Goal: Task Accomplishment & Management: Manage account settings

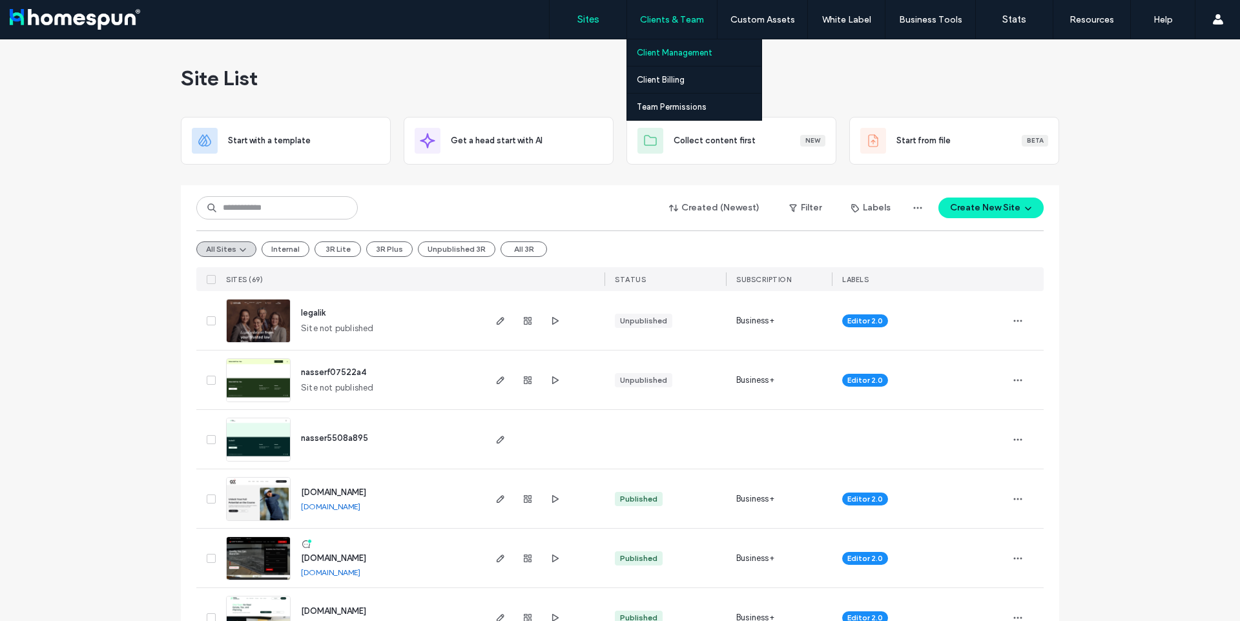
click at [671, 48] on label "Client Management" at bounding box center [675, 53] width 76 height 10
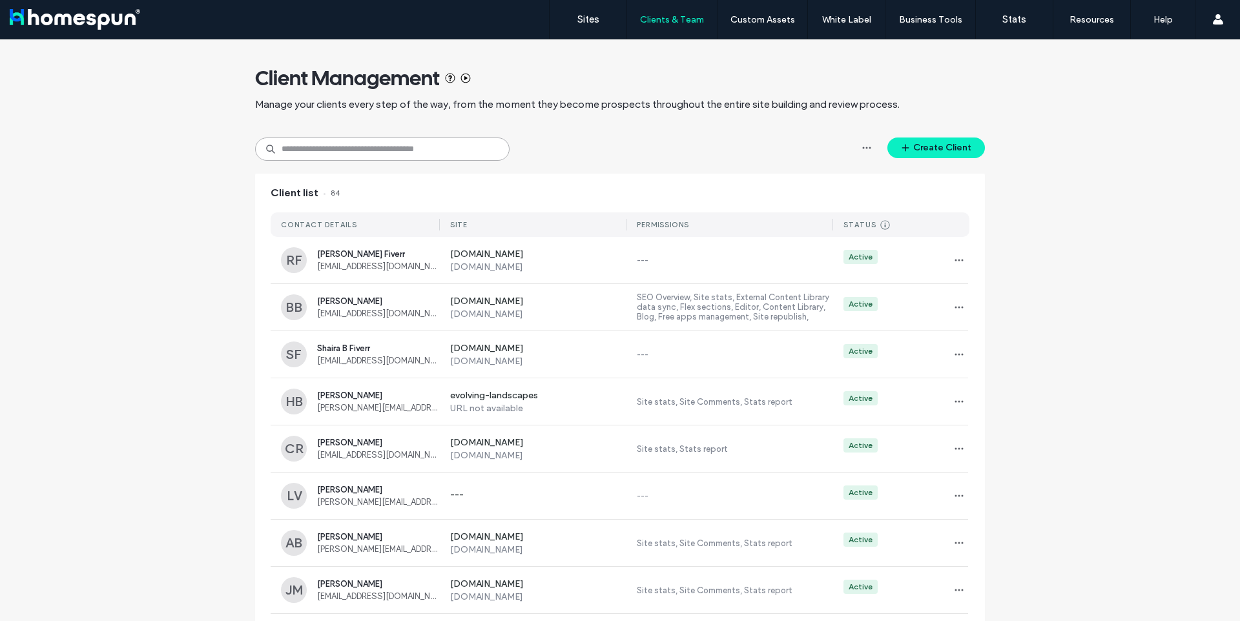
click at [395, 146] on input at bounding box center [382, 149] width 255 height 23
type input "*"
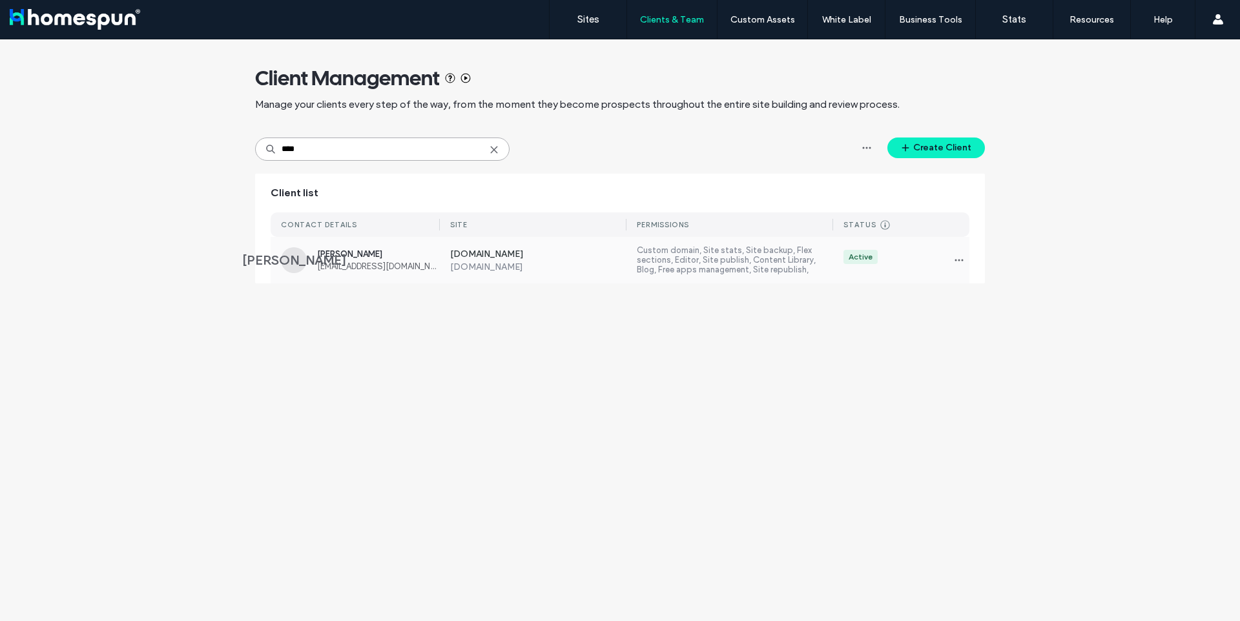
type input "****"
click at [694, 254] on label "Custom domain, Site stats, Site backup, Flex sections, Editor, Site publish, Co…" at bounding box center [735, 260] width 196 height 30
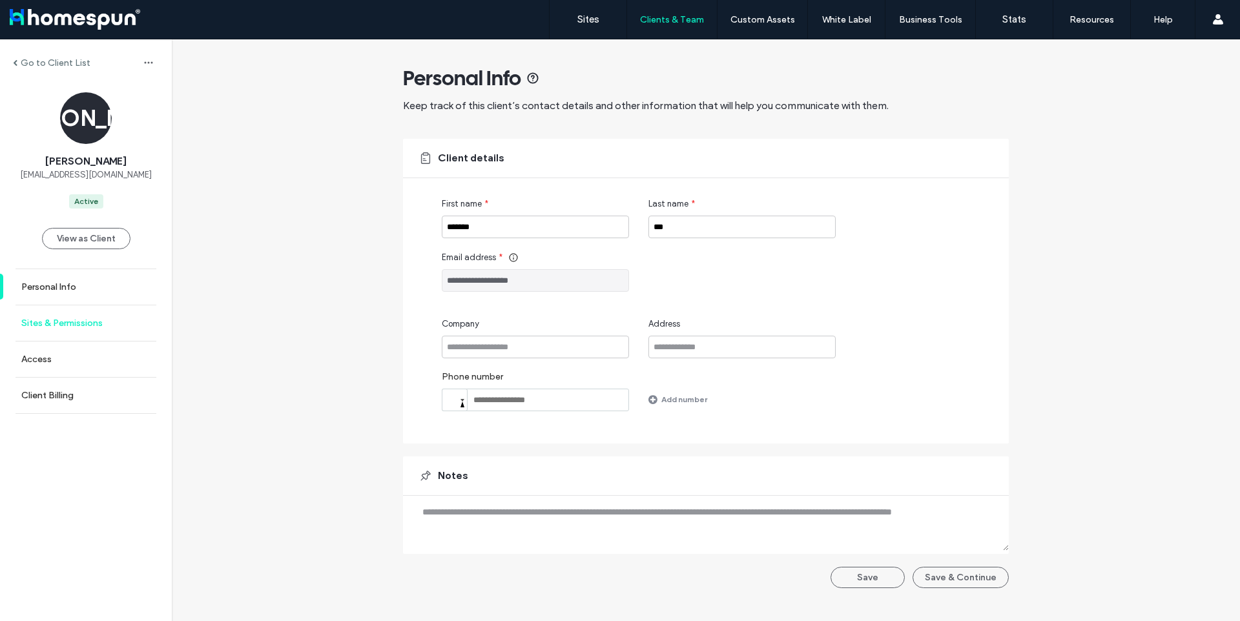
click at [57, 315] on link "Sites & Permissions" at bounding box center [86, 324] width 172 height 36
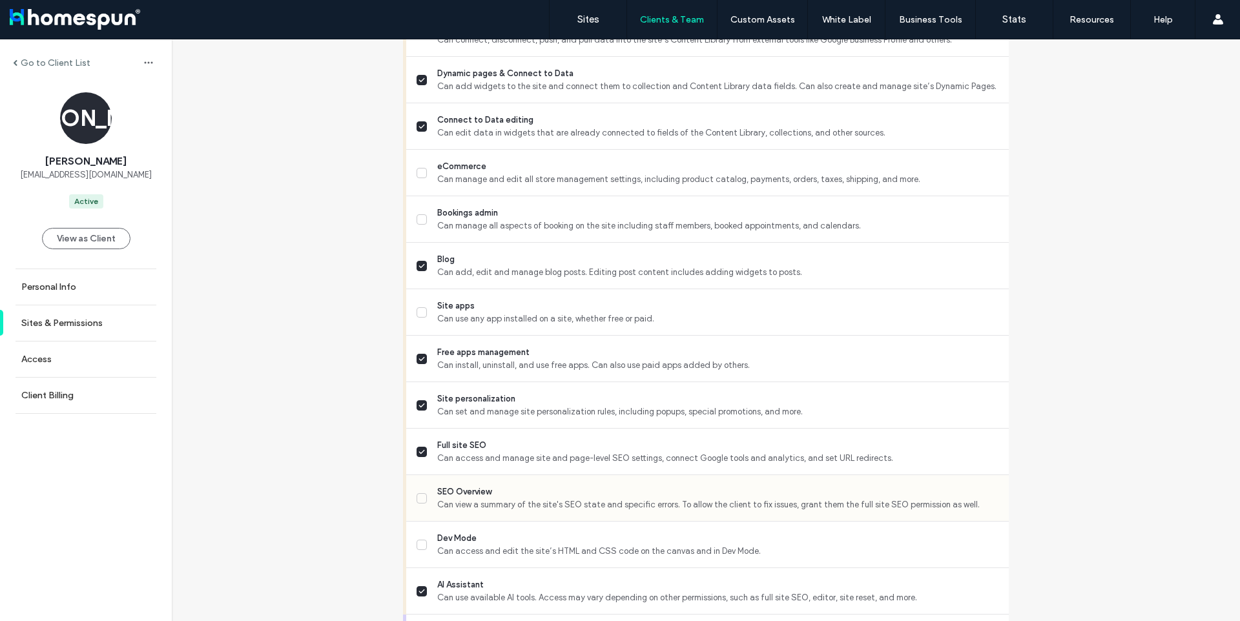
scroll to position [871, 0]
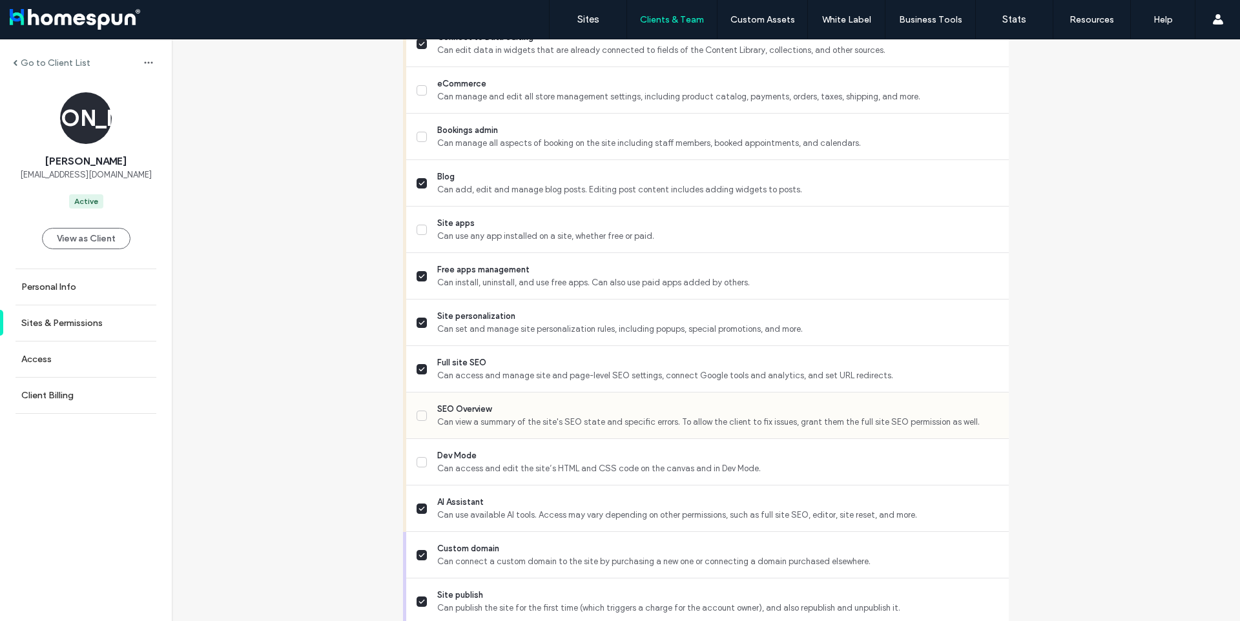
click at [496, 412] on span "SEO Overview" at bounding box center [717, 409] width 561 height 13
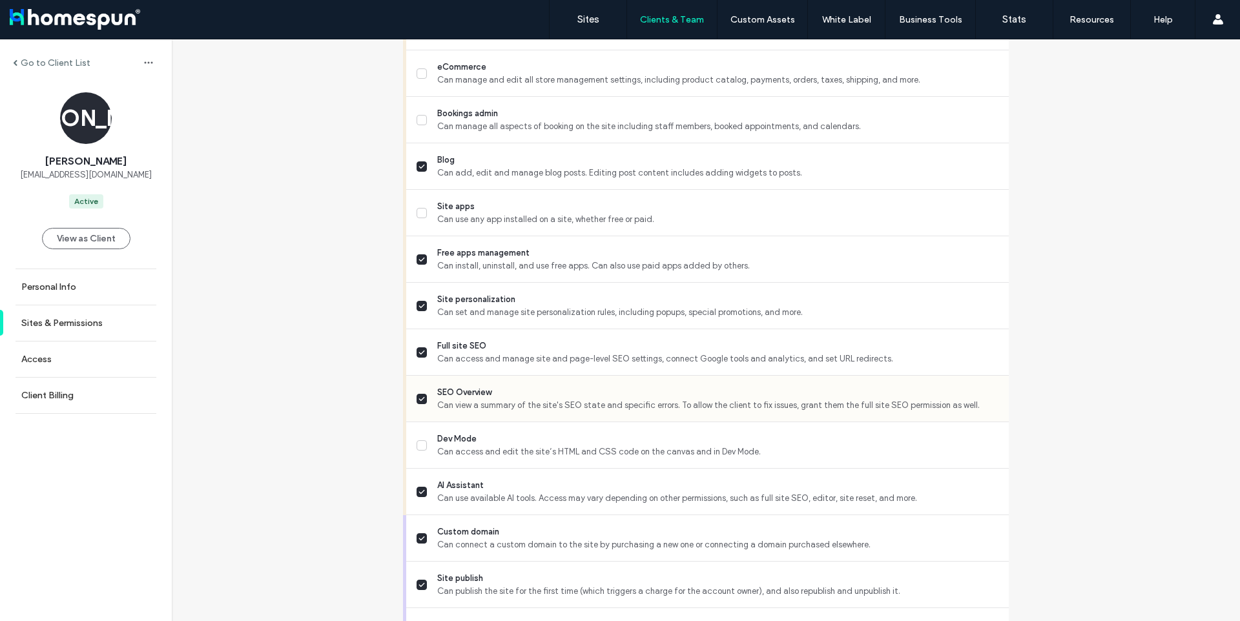
click at [579, 397] on span "SEO Overview" at bounding box center [717, 392] width 561 height 13
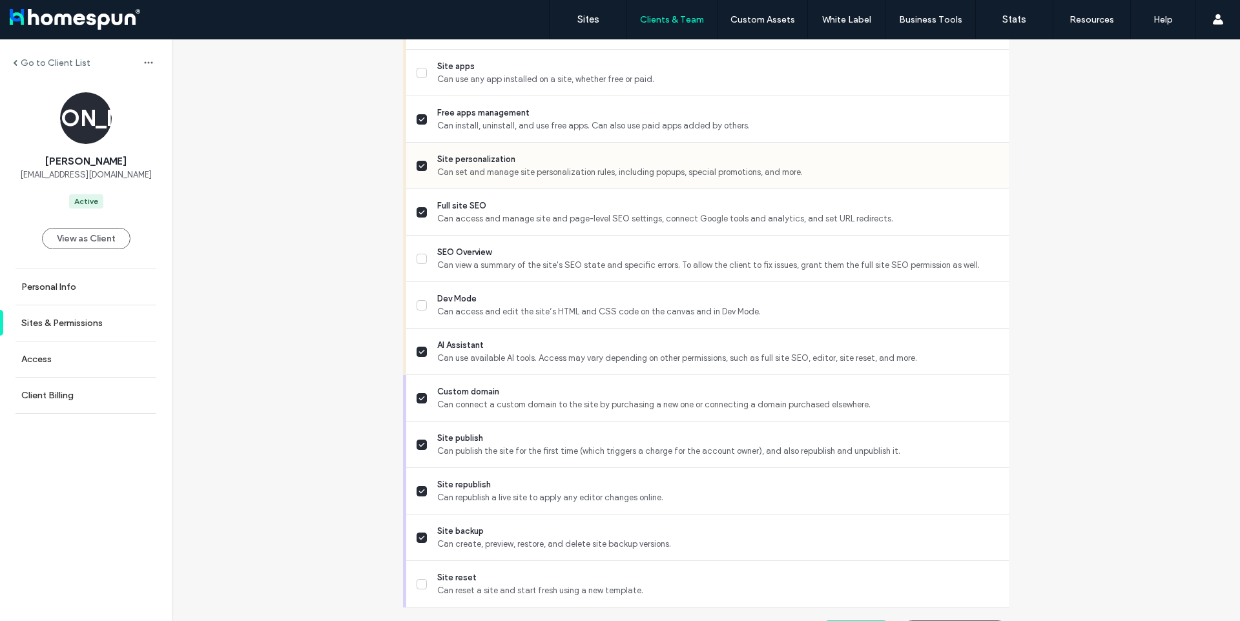
scroll to position [1061, 0]
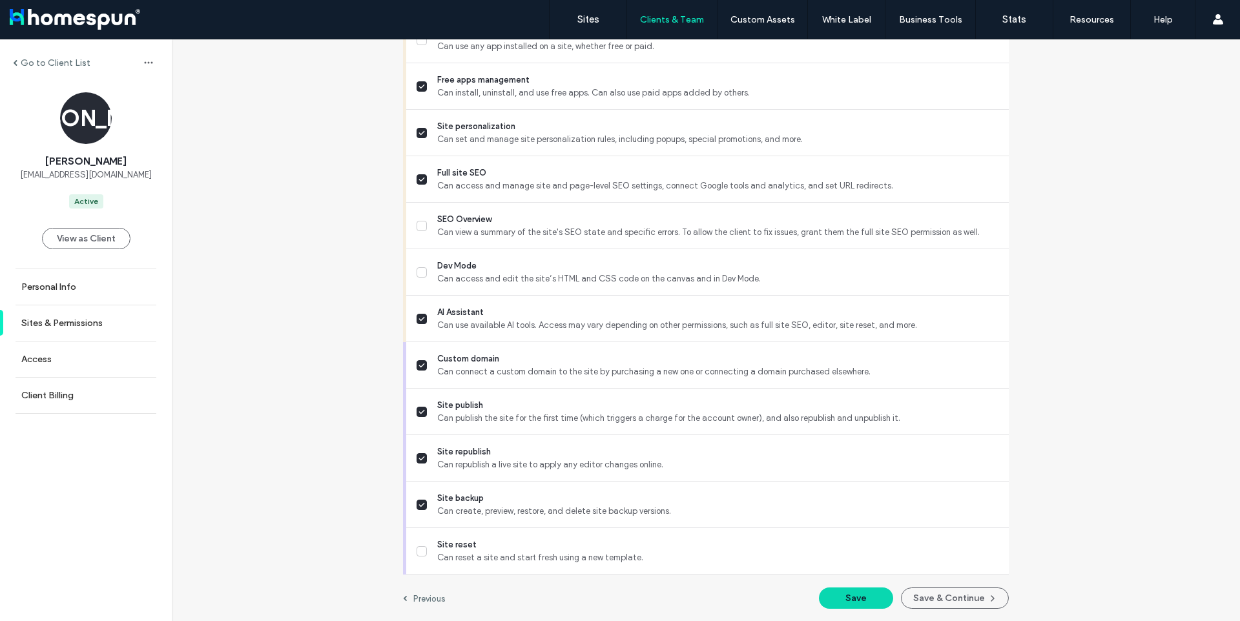
click at [848, 596] on button "Save" at bounding box center [856, 598] width 74 height 21
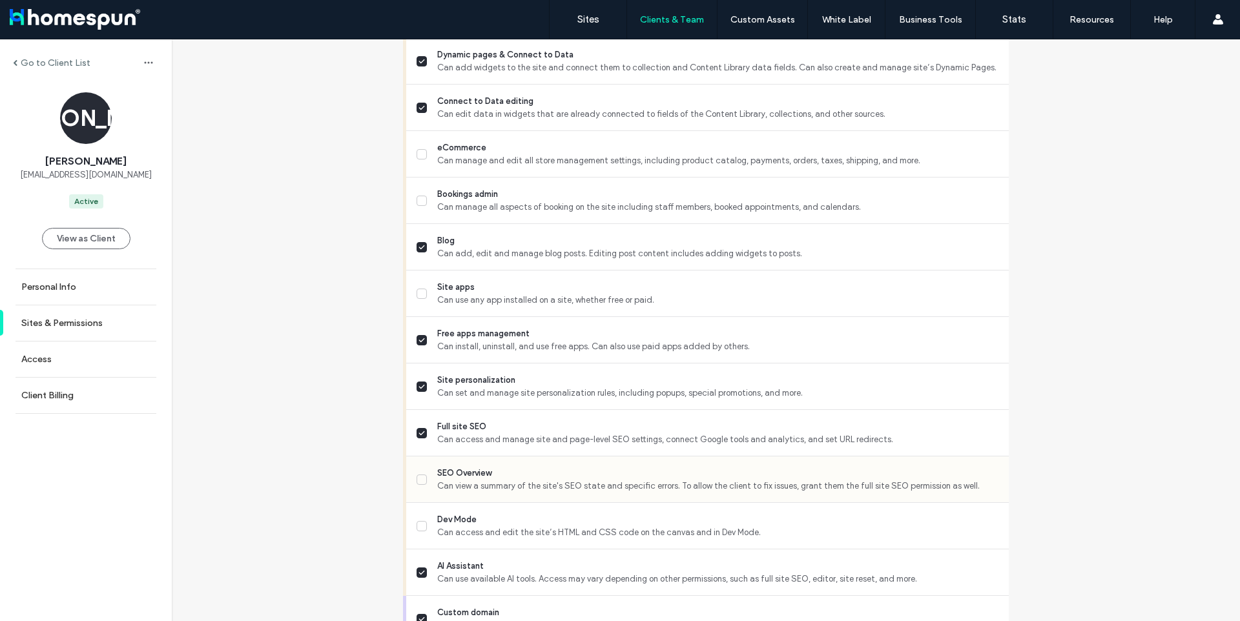
scroll to position [808, 0]
